Goal: Information Seeking & Learning: Learn about a topic

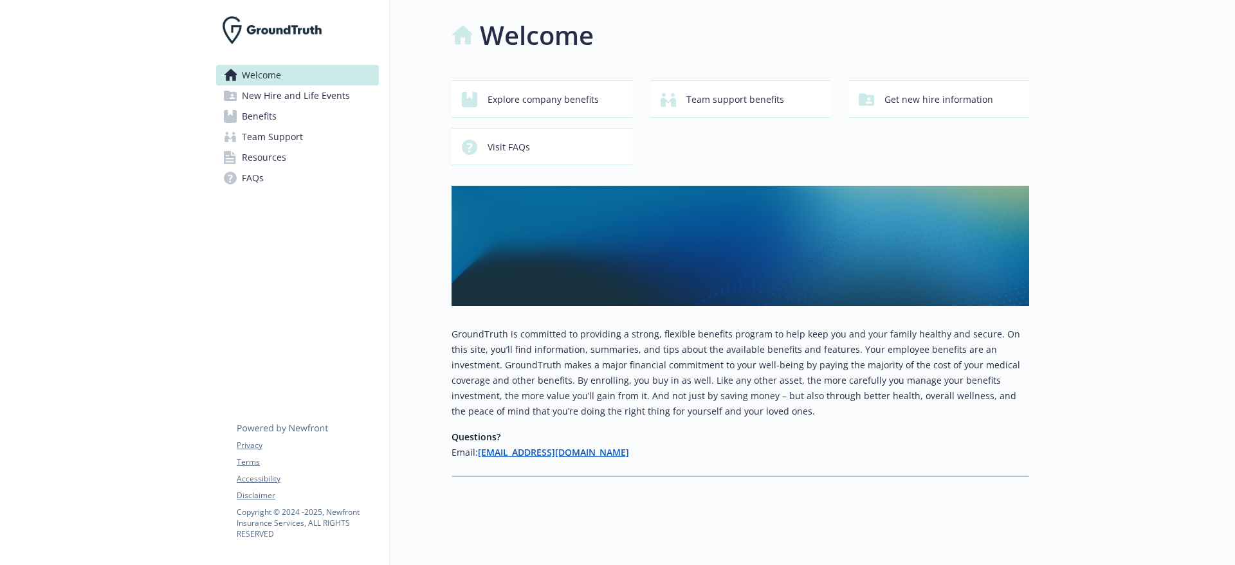
click at [288, 107] on link "Benefits" at bounding box center [297, 116] width 163 height 21
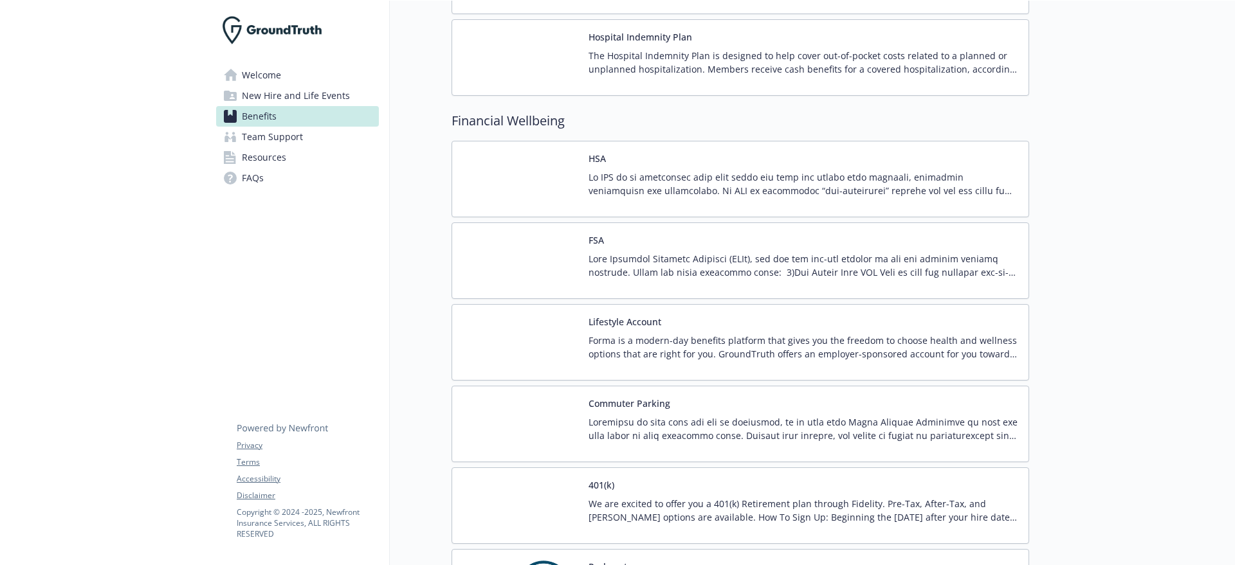
scroll to position [1688, 0]
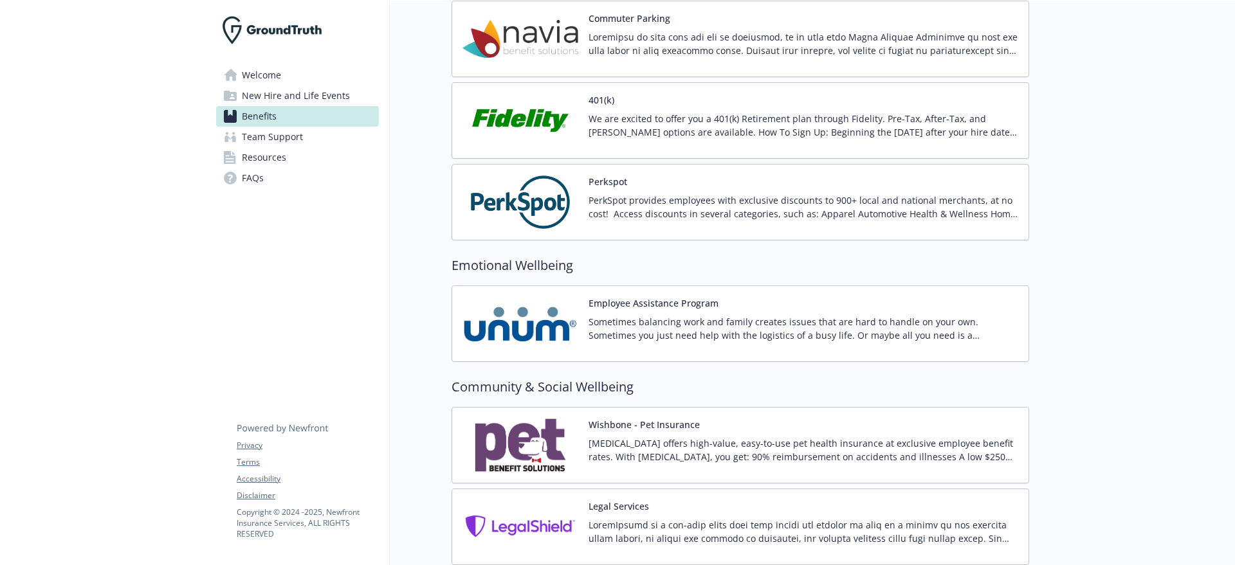
click at [645, 310] on div "Employee Assistance Program Sometimes balancing work and family creates issues …" at bounding box center [804, 324] width 430 height 55
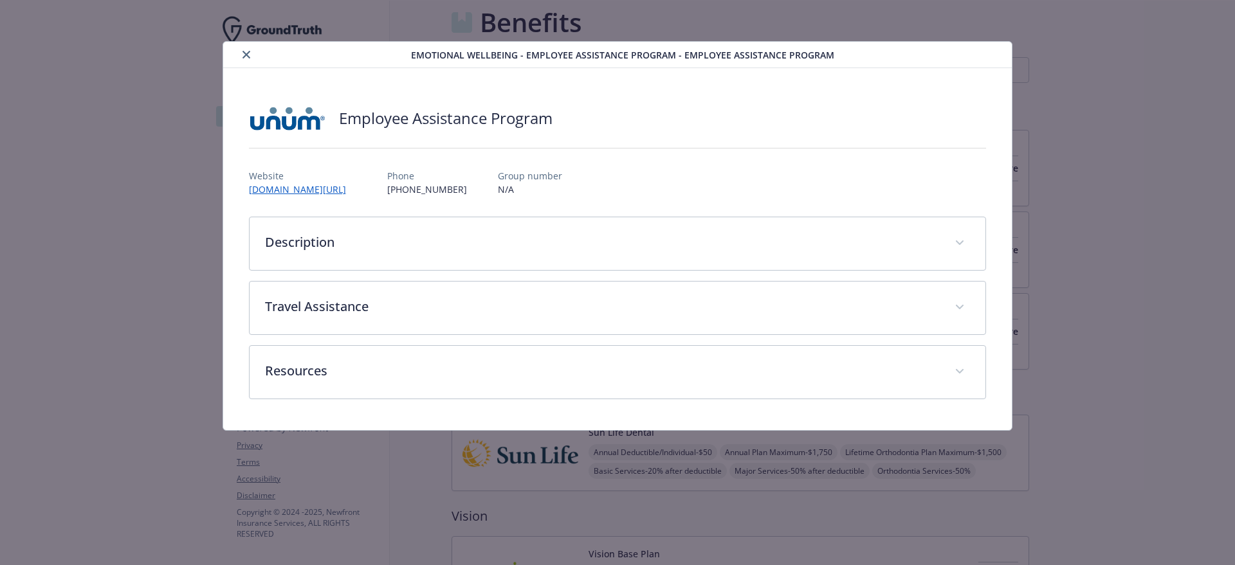
scroll to position [1688, 0]
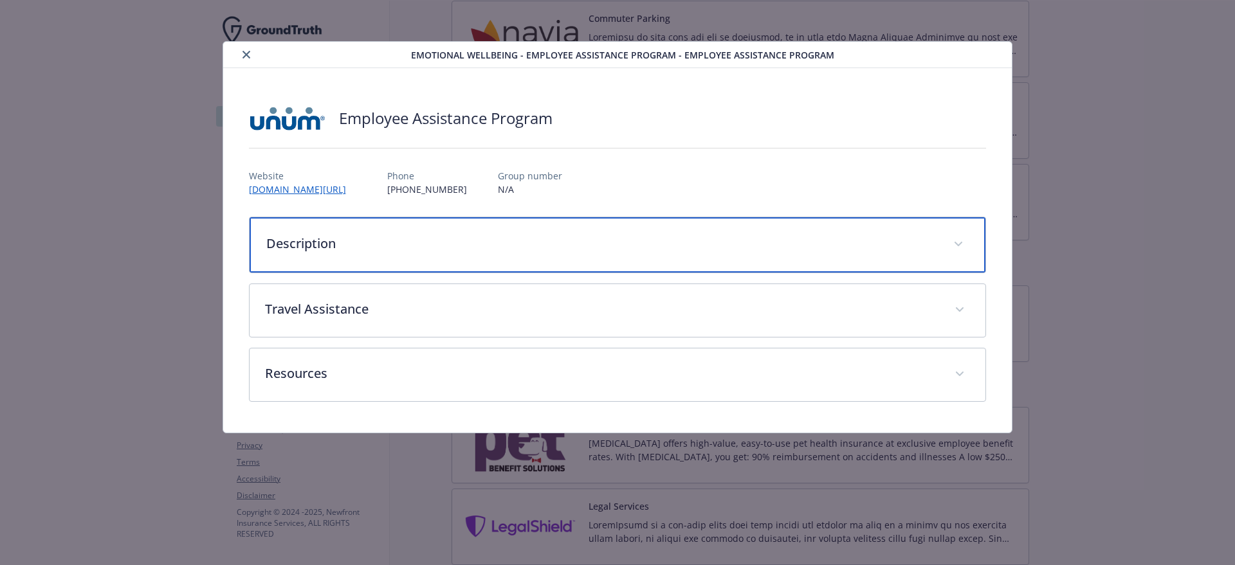
click at [322, 234] on p "Description" at bounding box center [602, 243] width 672 height 19
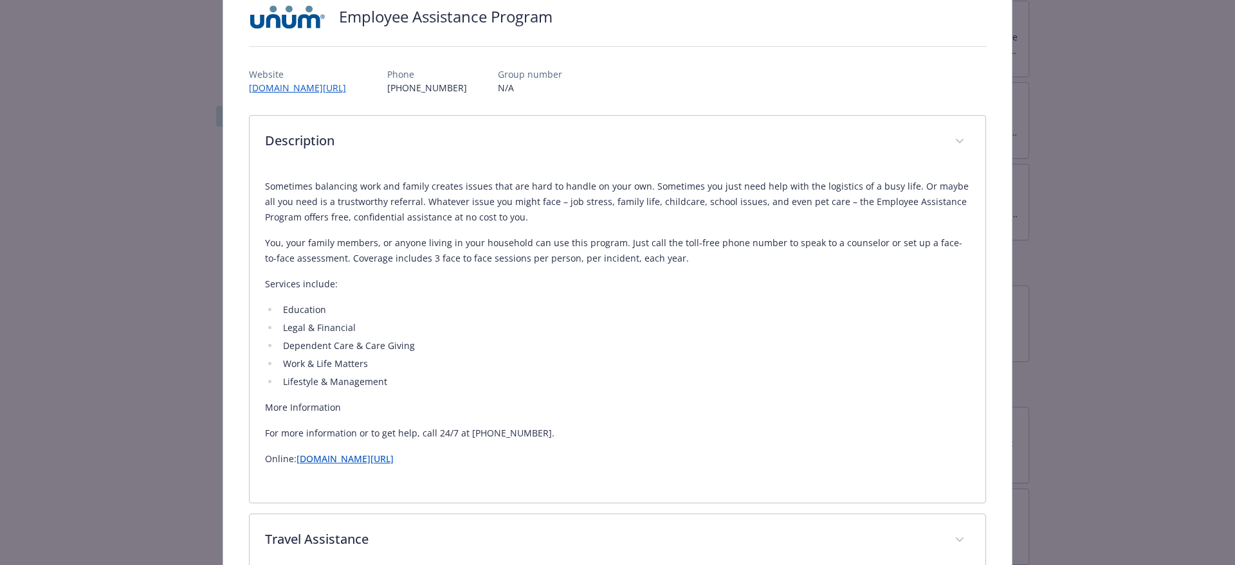
scroll to position [241, 0]
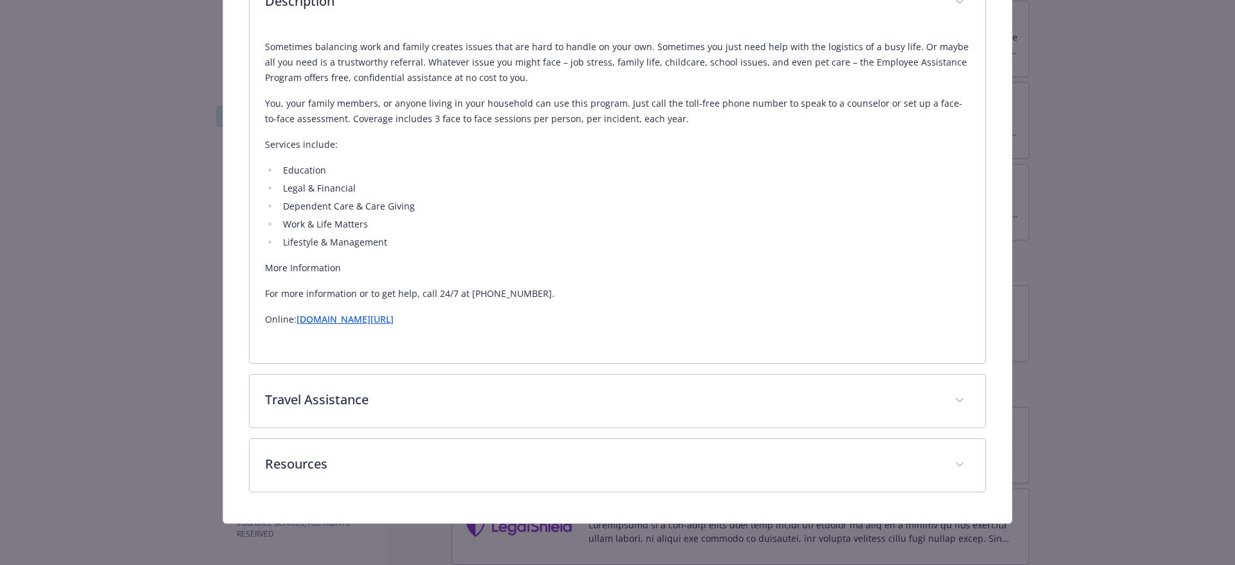
drag, startPoint x: 263, startPoint y: 286, endPoint x: 432, endPoint y: 338, distance: 177.0
click at [432, 338] on div "Sometimes balancing work and family creates issues that are hard to handle on y…" at bounding box center [618, 188] width 706 height 319
copy div "Sometimes balancing work and family creates issues that are hard to handle on y…"
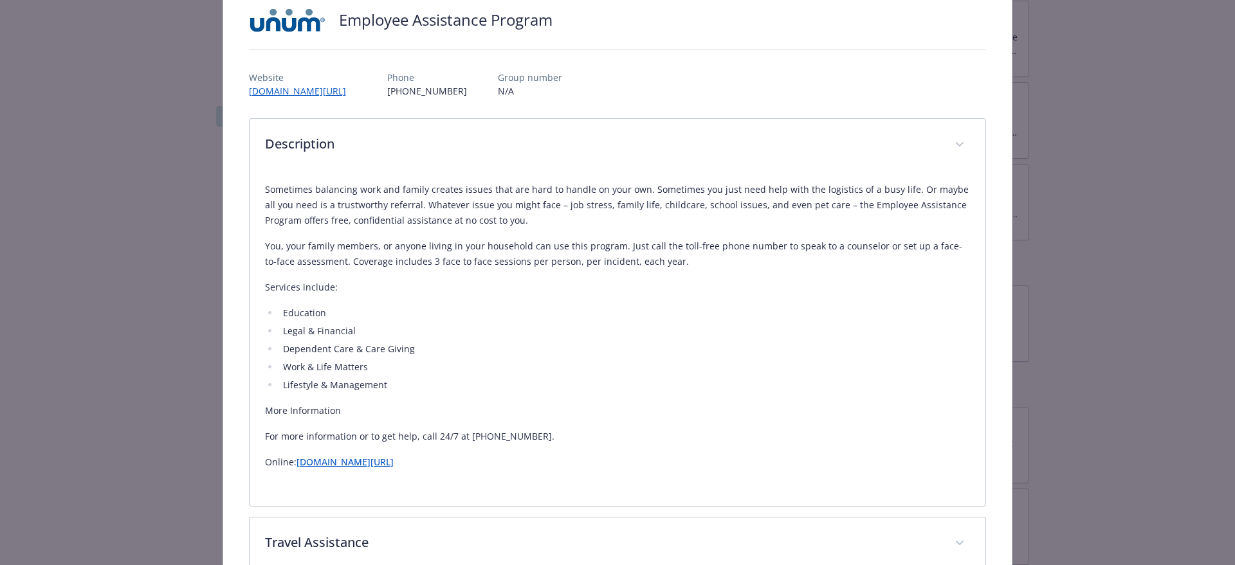
scroll to position [0, 0]
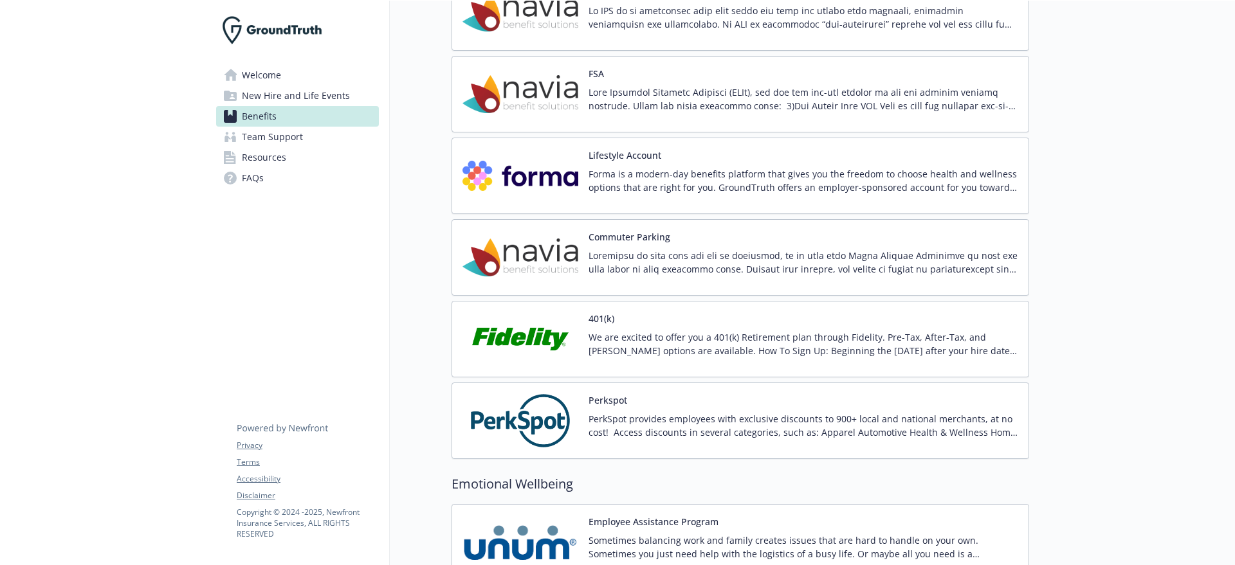
scroll to position [1126, 0]
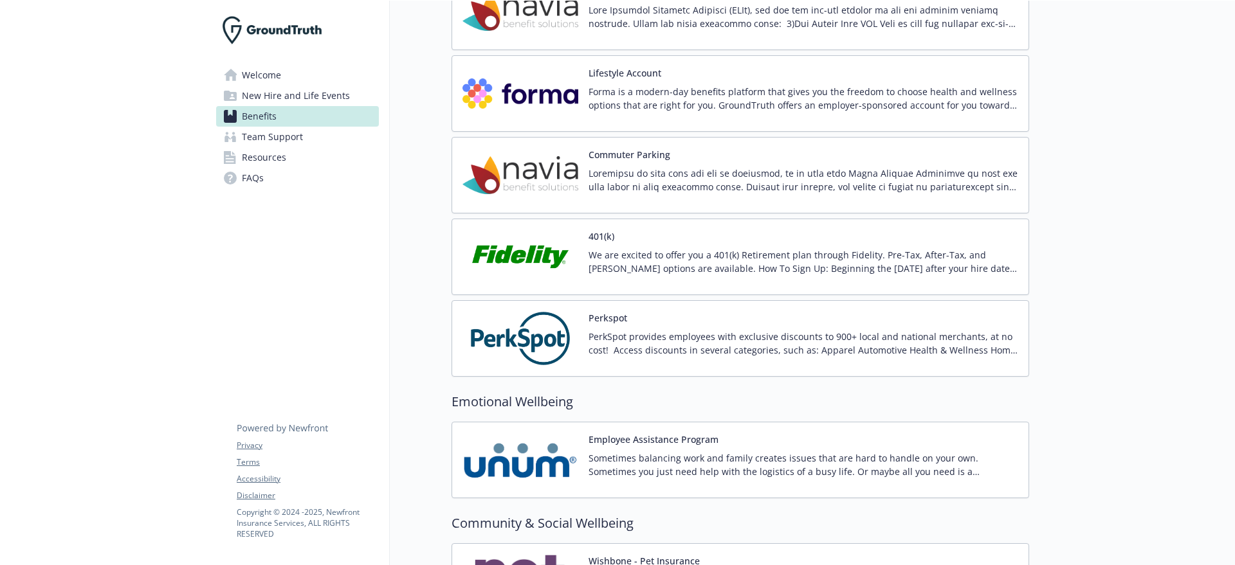
click at [635, 259] on p "We are excited to offer you a 401(k) Retirement plan through Fidelity. Pre-Tax,…" at bounding box center [804, 261] width 430 height 27
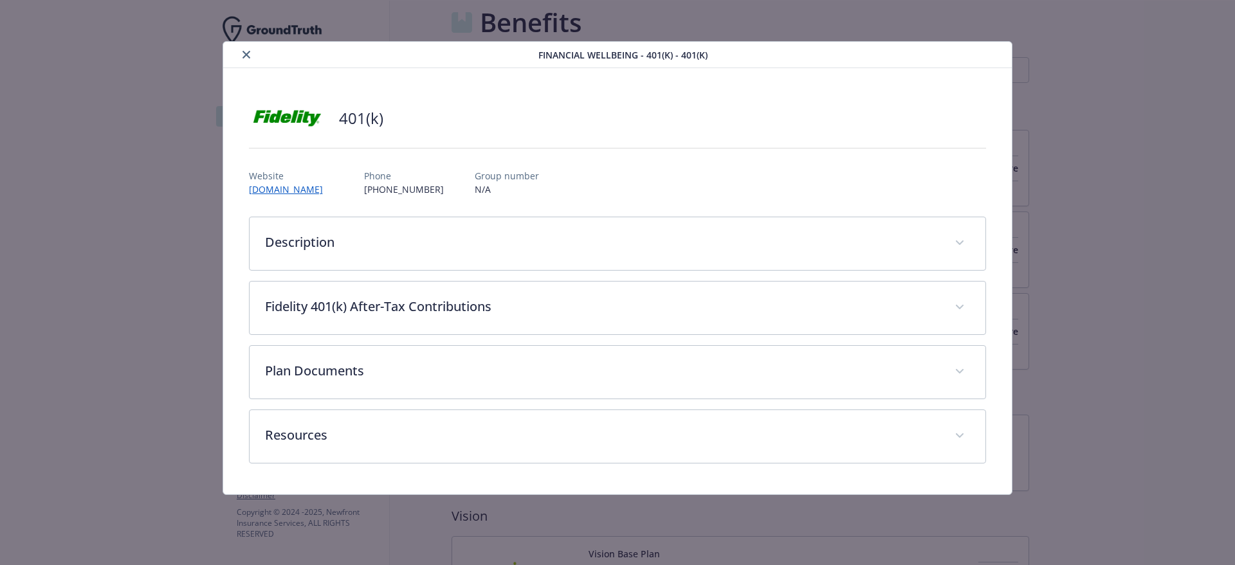
scroll to position [1552, 0]
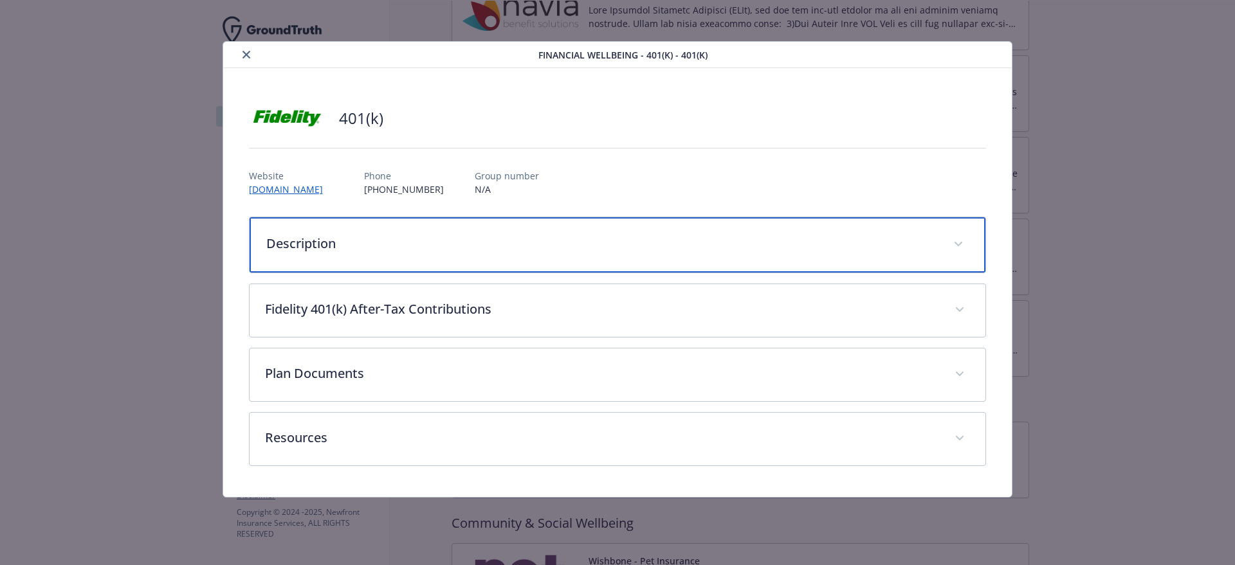
click at [321, 249] on p "Description" at bounding box center [602, 243] width 672 height 19
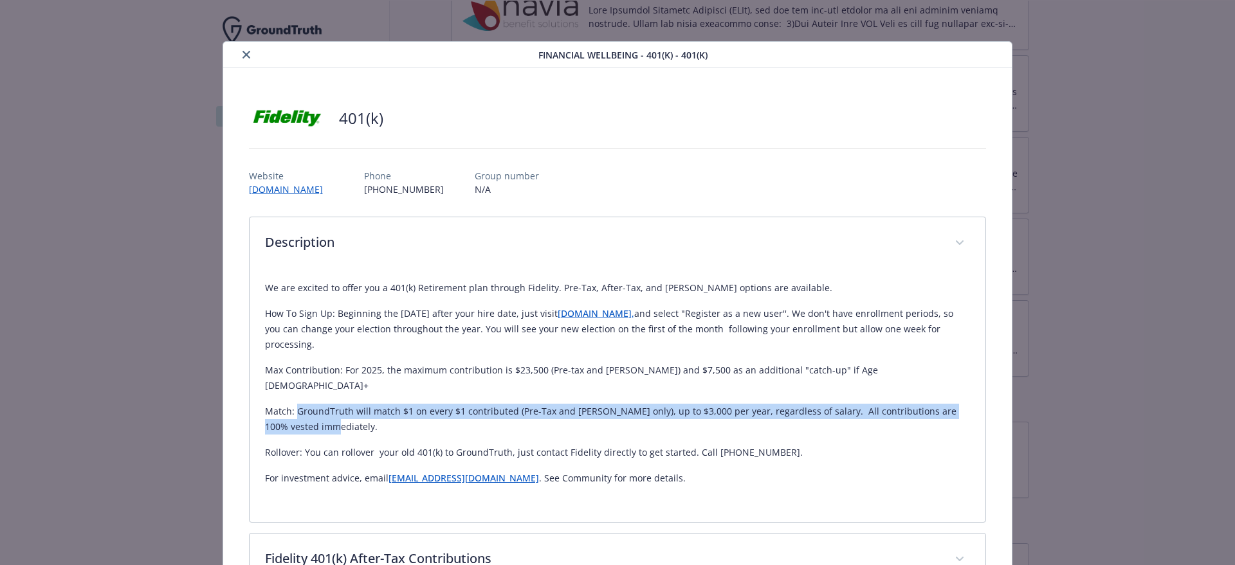
drag, startPoint x: 368, startPoint y: 391, endPoint x: 295, endPoint y: 377, distance: 74.7
click at [295, 404] on p "Match: GroundTruth will match $1 on every $1 contributed (Pre-Tax and [PERSON_N…" at bounding box center [618, 419] width 706 height 31
drag, startPoint x: 610, startPoint y: 383, endPoint x: 626, endPoint y: 384, distance: 16.1
click at [610, 404] on p "Match: GroundTruth will match $1 on every $1 contributed (Pre-Tax and [PERSON_N…" at bounding box center [618, 419] width 706 height 31
click at [710, 404] on p "Match: GroundTruth will match $1 on every $1 contributed (Pre-Tax and [PERSON_N…" at bounding box center [618, 419] width 706 height 31
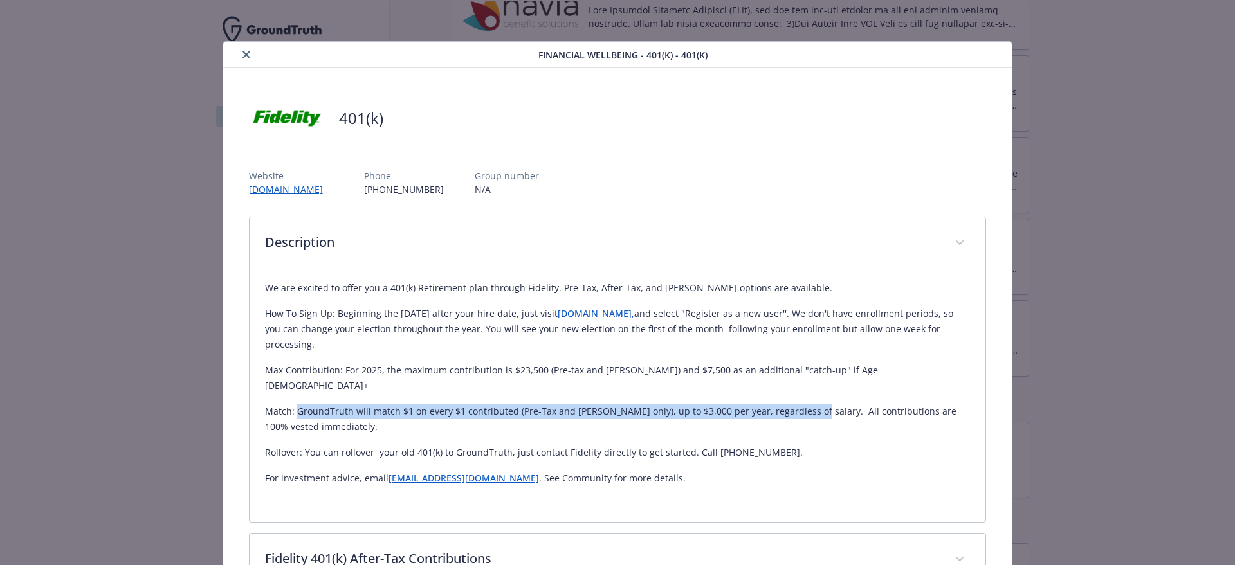
drag, startPoint x: 295, startPoint y: 379, endPoint x: 793, endPoint y: 378, distance: 498.5
click at [793, 404] on p "Match: GroundTruth will match $1 on every $1 contributed (Pre-Tax and [PERSON_N…" at bounding box center [618, 419] width 706 height 31
copy p "GroundTruth will match $1 on every $1 contributed (Pre-Tax and [PERSON_NAME] on…"
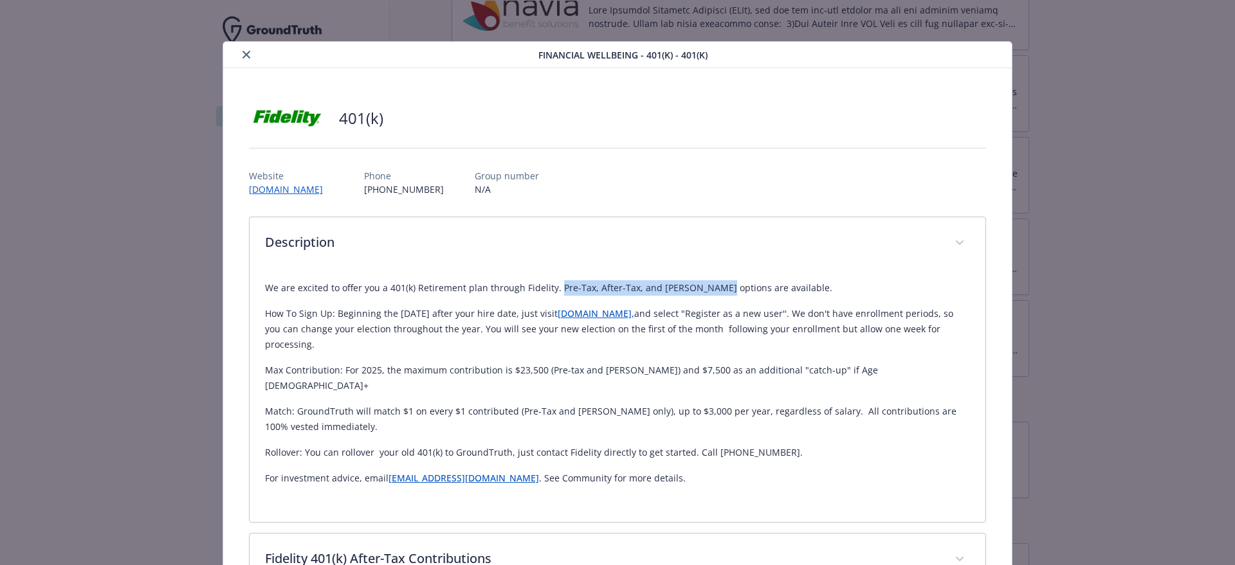
drag, startPoint x: 554, startPoint y: 288, endPoint x: 707, endPoint y: 286, distance: 152.5
click at [707, 286] on p "We are excited to offer you a 401(k) Retirement plan through Fidelity. Pre-Tax,…" at bounding box center [618, 287] width 706 height 15
copy p "Pre-Tax, After-Tax, and [PERSON_NAME] options"
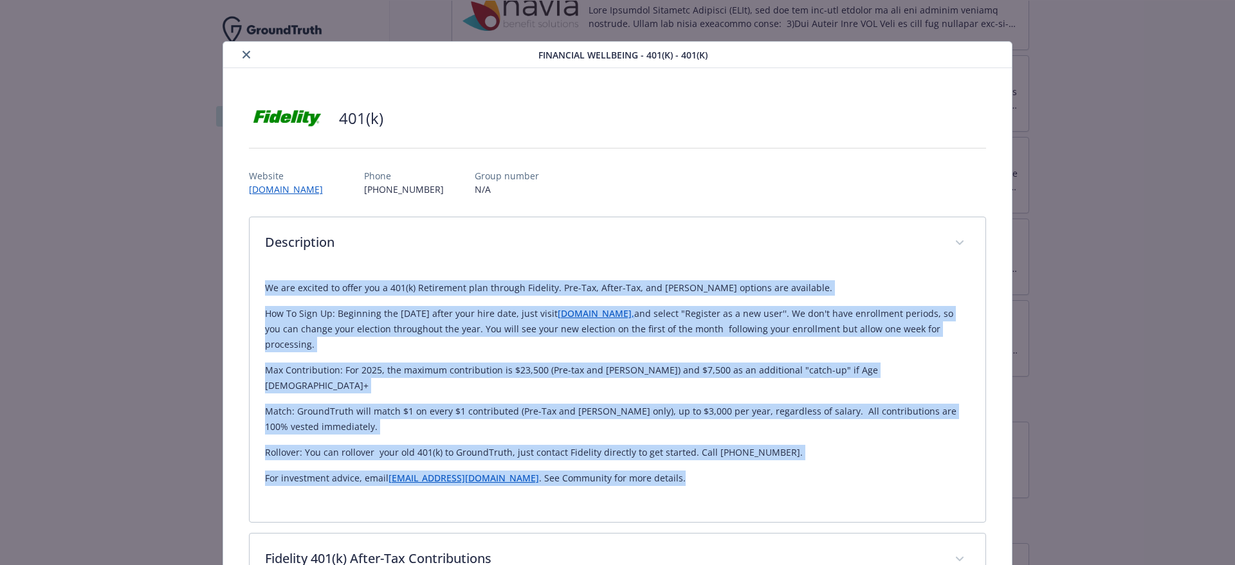
drag, startPoint x: 453, startPoint y: 370, endPoint x: 255, endPoint y: 289, distance: 214.3
click at [255, 289] on div "We are excited to offer you a 401(k) Retirement plan through Fidelity. Pre-Tax,…" at bounding box center [618, 396] width 736 height 252
click at [283, 281] on p "We are excited to offer you a 401(k) Retirement plan through Fidelity. Pre-Tax,…" at bounding box center [618, 287] width 706 height 15
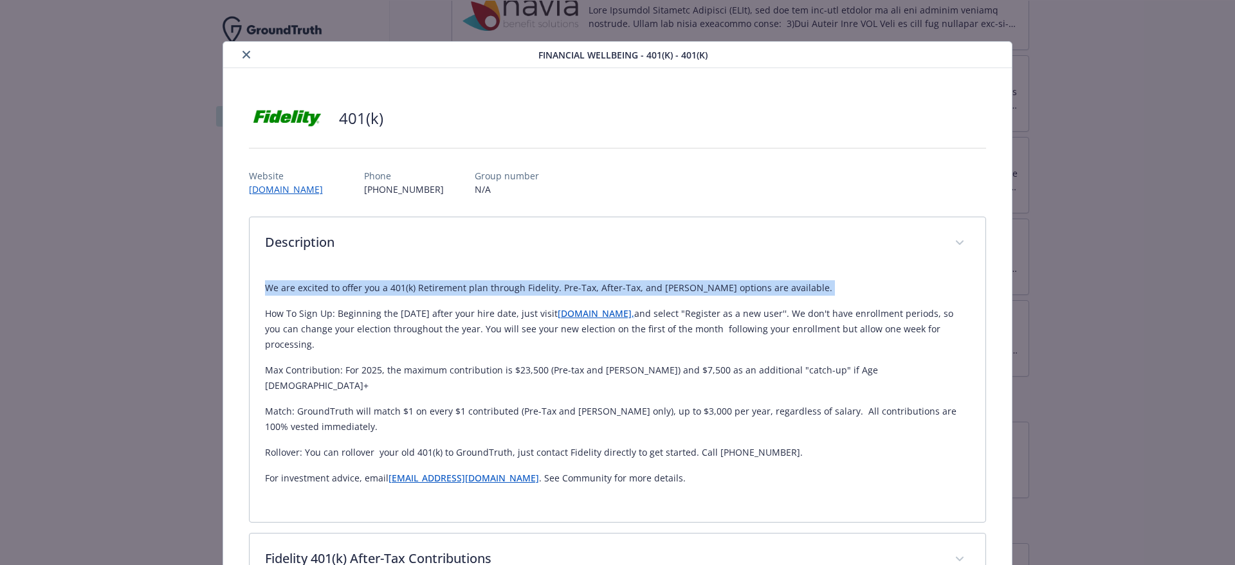
click at [284, 281] on p "We are excited to offer you a 401(k) Retirement plan through Fidelity. Pre-Tax,…" at bounding box center [618, 287] width 706 height 15
click at [284, 282] on p "We are excited to offer you a 401(k) Retirement plan through Fidelity. Pre-Tax,…" at bounding box center [618, 287] width 706 height 15
copy div "We are excited to offer you a 401(k) Retirement plan through Fidelity. Pre-Tax,…"
click at [134, 280] on div "Financial Wellbeing - 401(k) - 401(k) 401(k) Website [DOMAIN_NAME] Phone [PHONE…" at bounding box center [617, 394] width 988 height 706
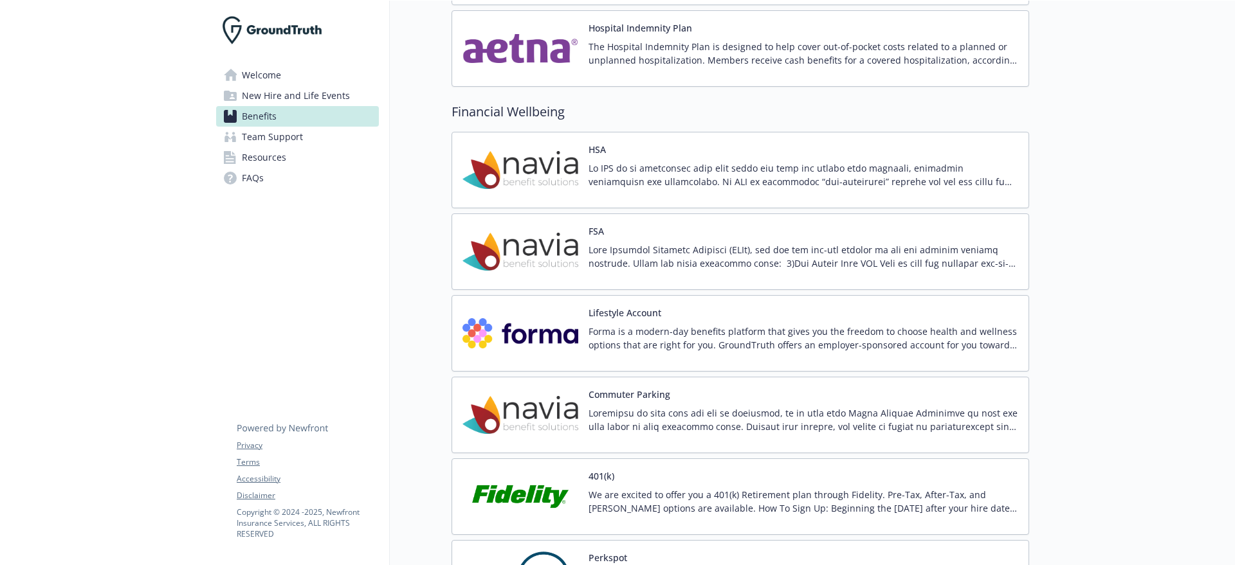
scroll to position [1311, 0]
click at [677, 323] on div "Lifestyle Account Forma is a modern-day benefits platform that gives you the fr…" at bounding box center [804, 334] width 430 height 55
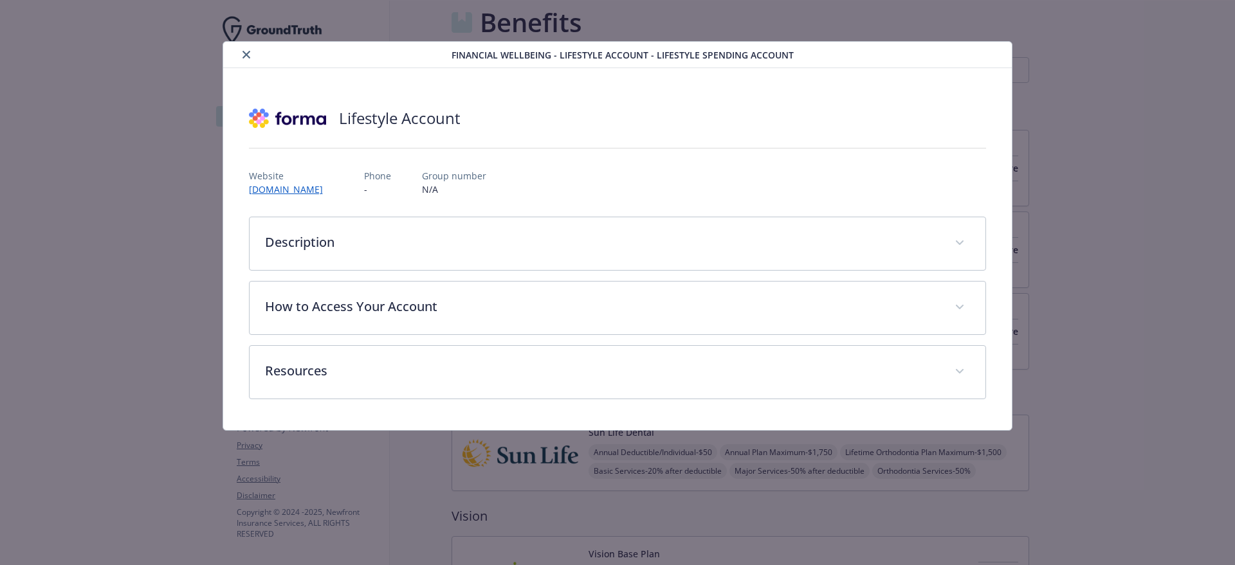
scroll to position [1311, 0]
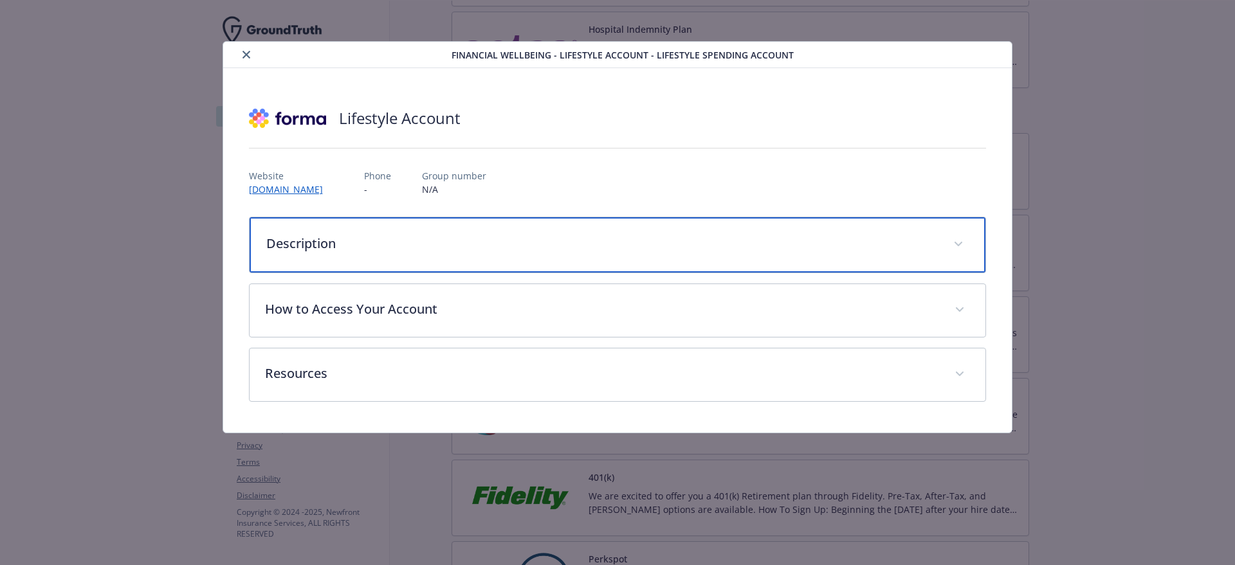
click at [353, 234] on p "Description" at bounding box center [602, 243] width 672 height 19
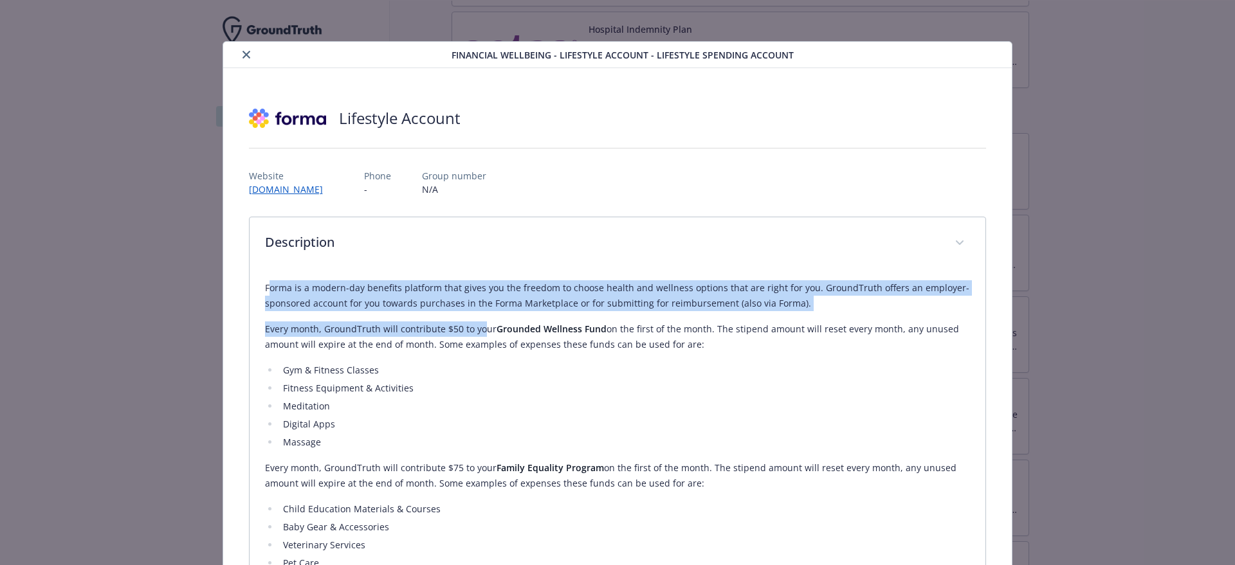
drag, startPoint x: 265, startPoint y: 287, endPoint x: 478, endPoint y: 315, distance: 214.7
click at [479, 318] on div "Forma is a modern-day benefits platform that gives you the freedom to choose he…" at bounding box center [618, 425] width 706 height 291
click at [478, 315] on div "Forma is a modern-day benefits platform that gives you the freedom to choose he…" at bounding box center [618, 425] width 706 height 291
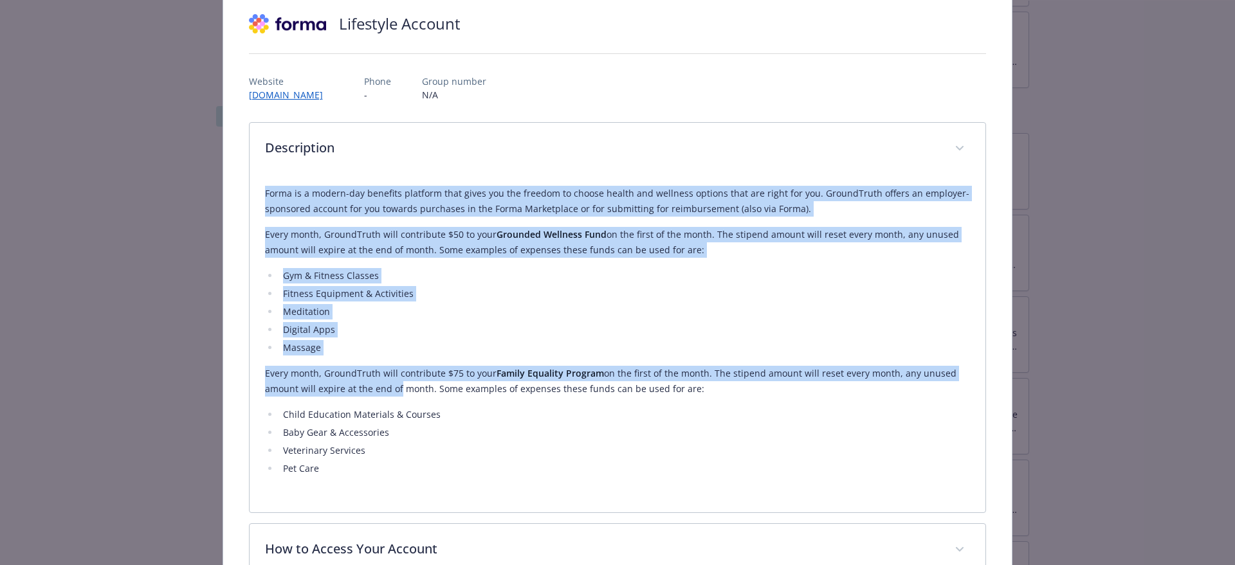
scroll to position [244, 0]
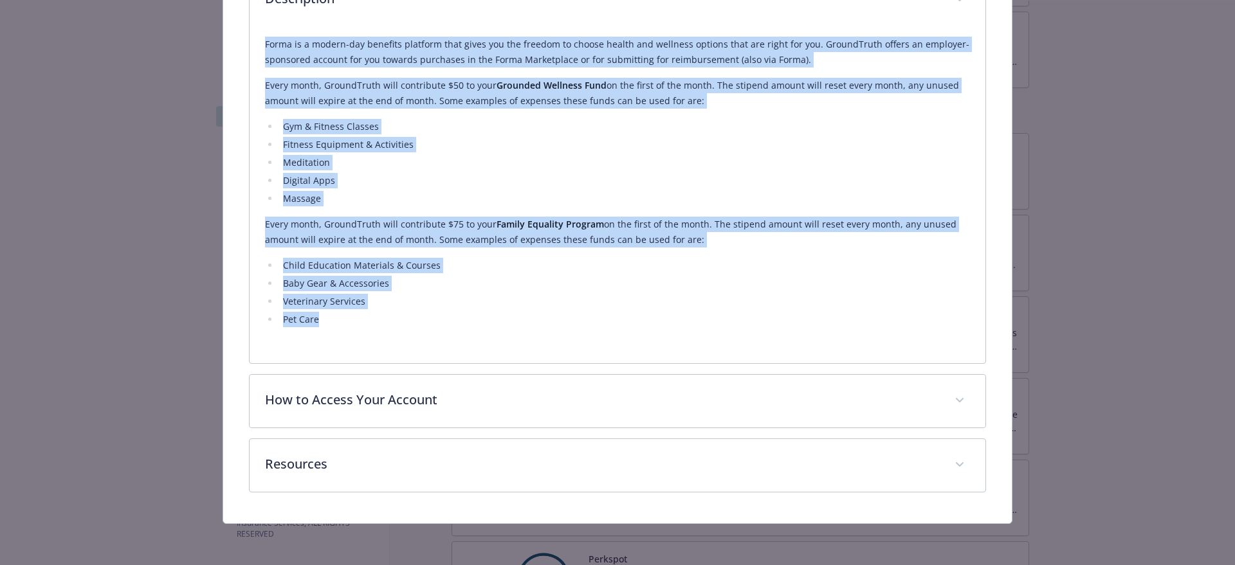
drag, startPoint x: 264, startPoint y: 286, endPoint x: 374, endPoint y: 329, distance: 117.5
click at [403, 322] on div "Forma is a modern-day benefits platform that gives you the freedom to choose he…" at bounding box center [618, 182] width 706 height 291
copy div "Forma is a modern-day benefits platform that gives you the freedom to choose he…"
click at [191, 336] on div "Financial Wellbeing - Lifestyle Account - Lifestyle Spending Account Lifestyle …" at bounding box center [617, 160] width 988 height 727
